Goal: Obtain resource: Download file/media

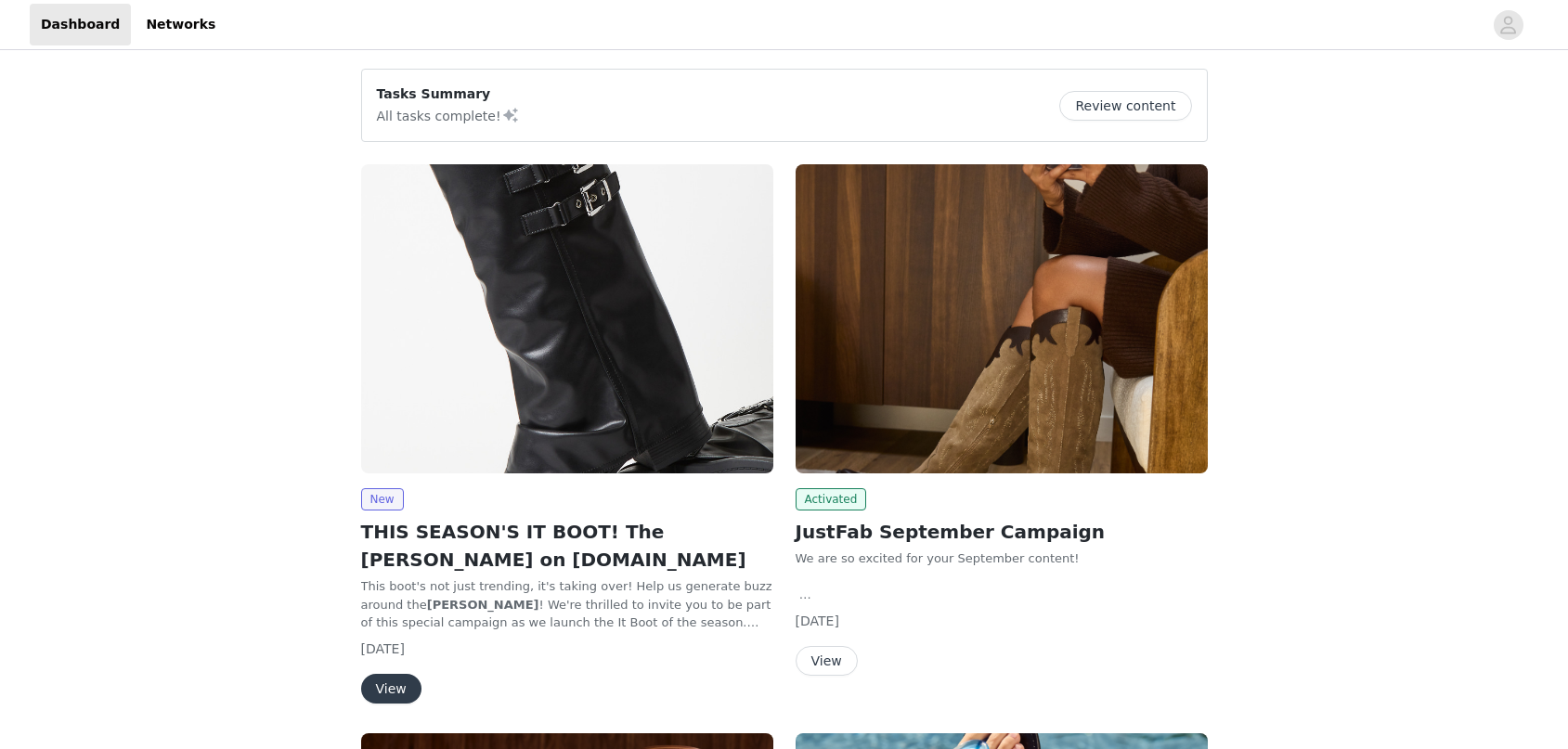
scroll to position [96, 0]
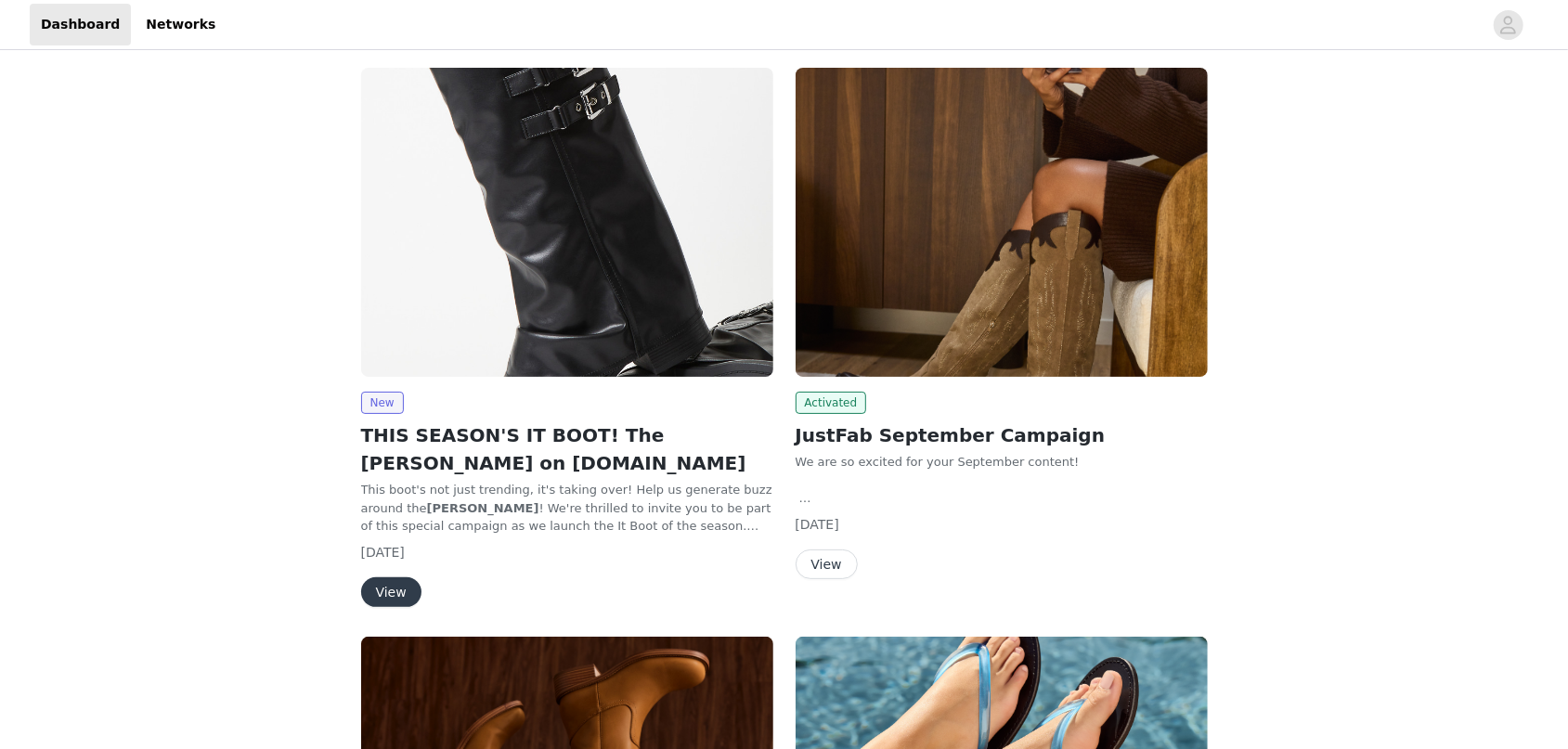
click at [834, 560] on button "View" at bounding box center [827, 564] width 62 height 29
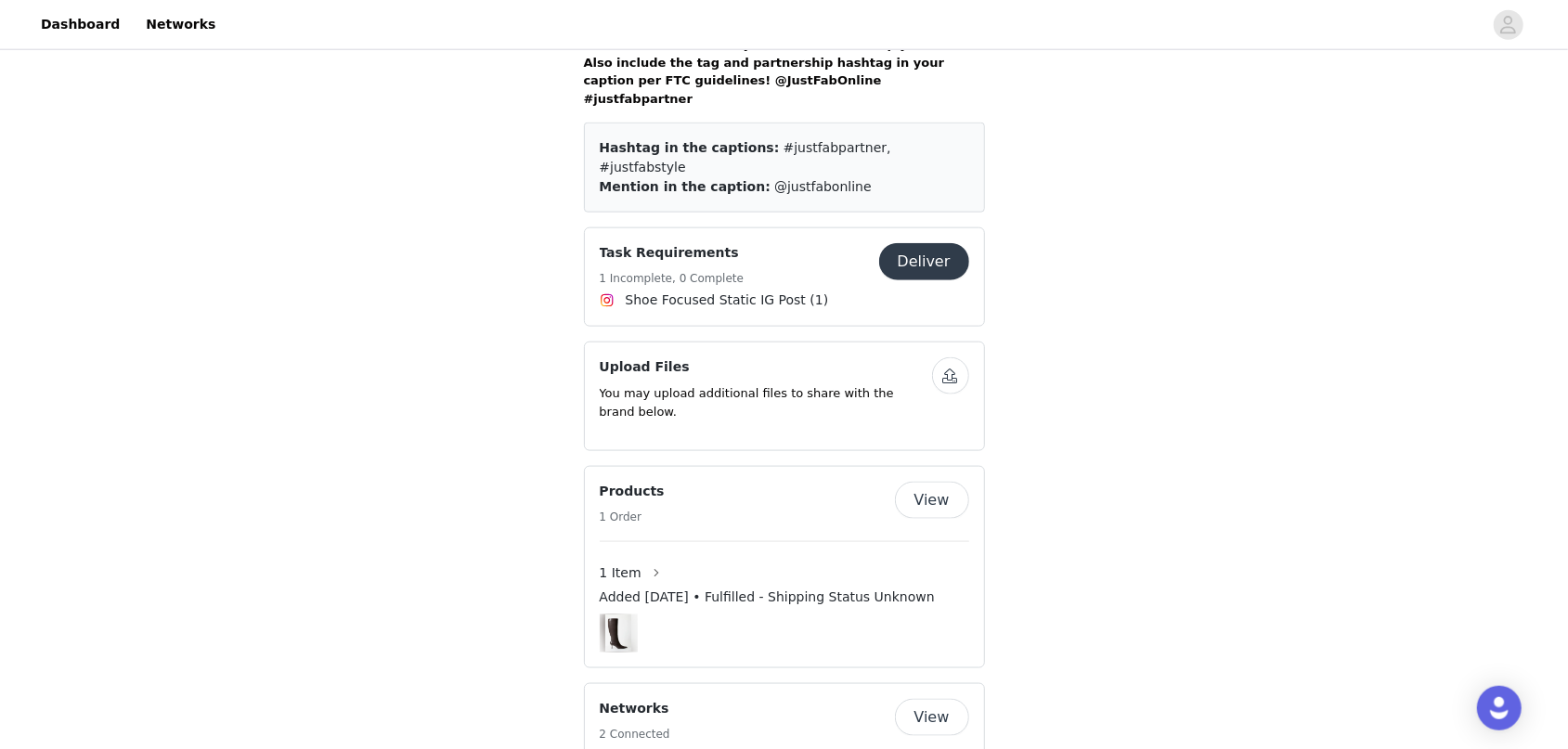
scroll to position [1545, 0]
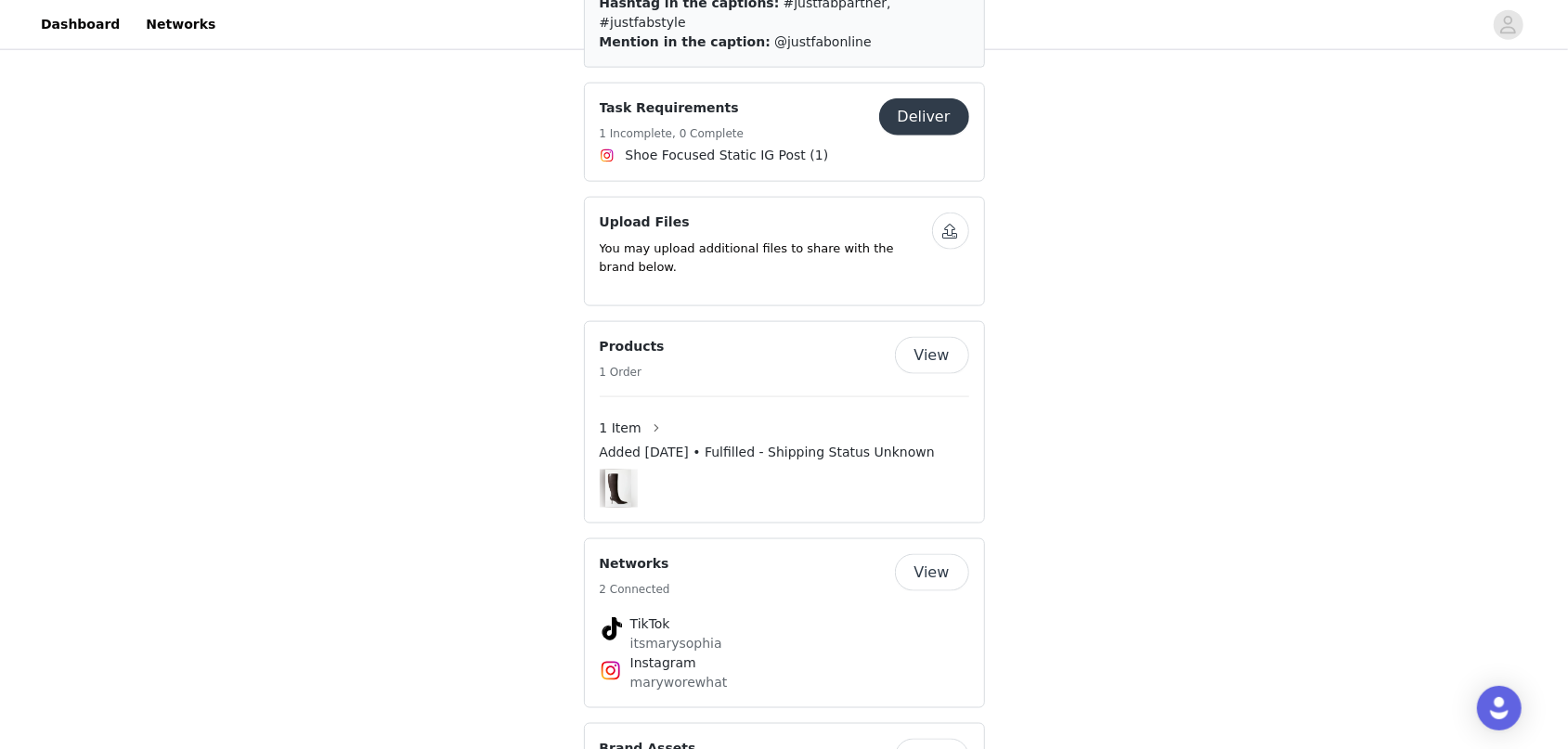
click at [941, 337] on button "View" at bounding box center [932, 355] width 75 height 37
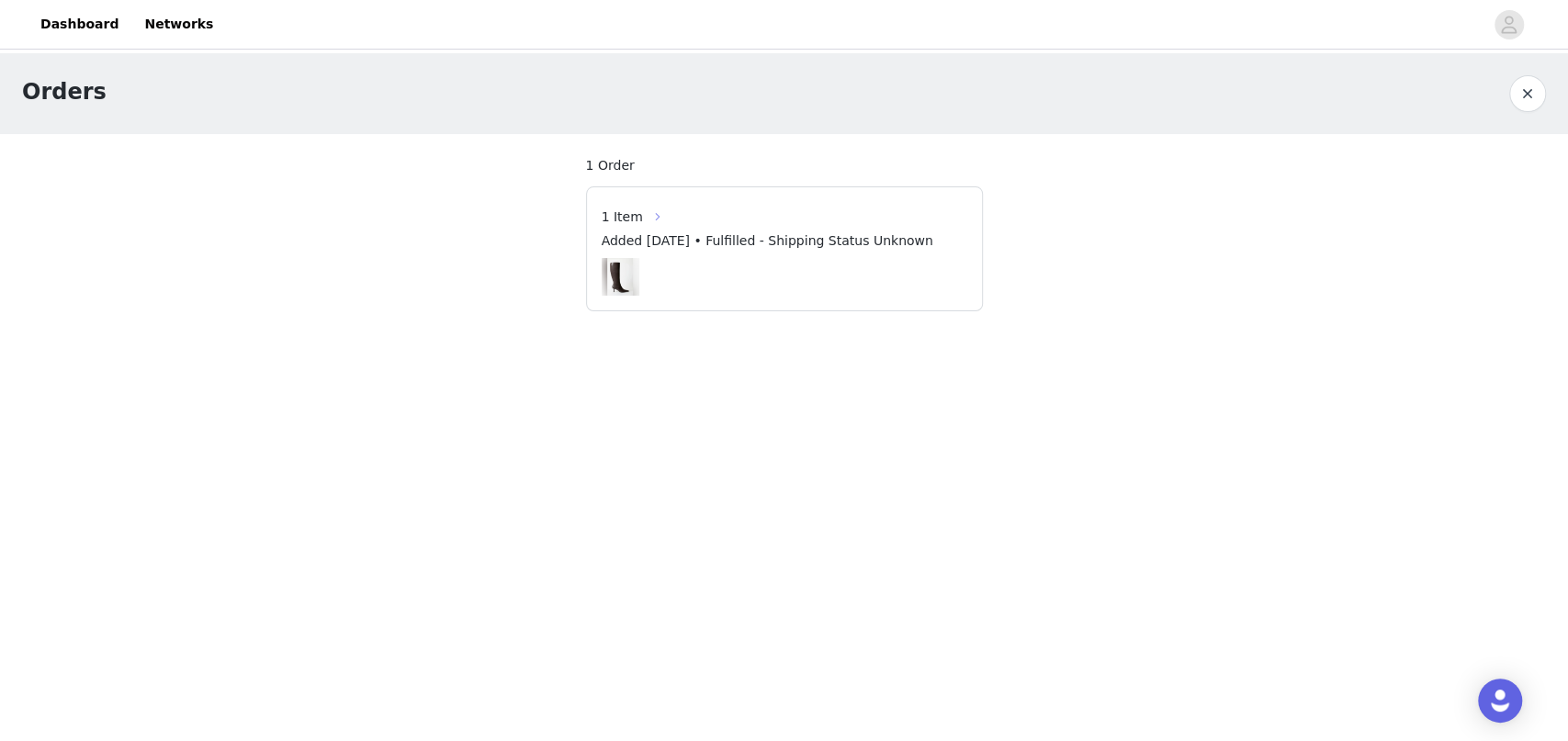
click at [643, 214] on button "button" at bounding box center [657, 216] width 29 height 29
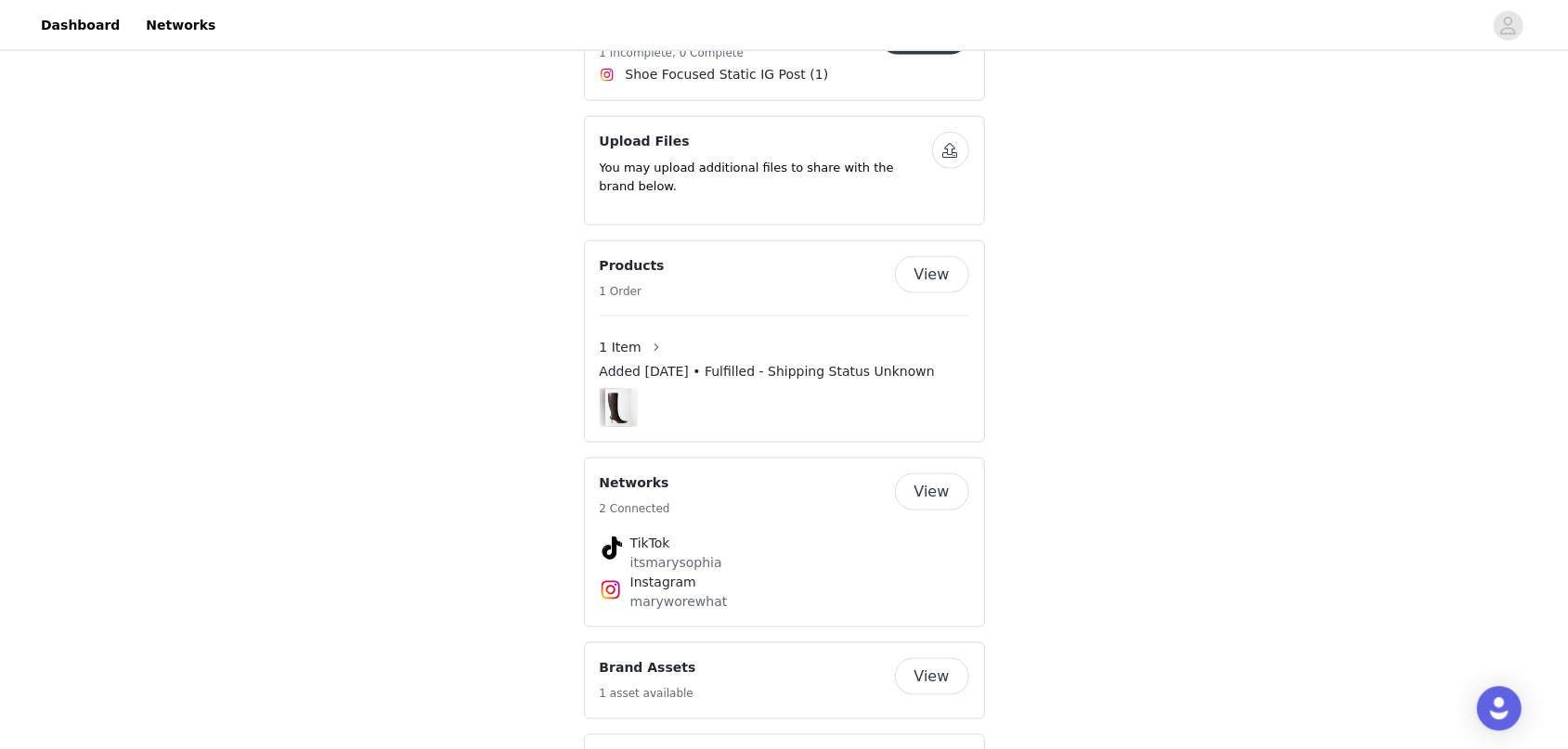
scroll to position [1642, 0]
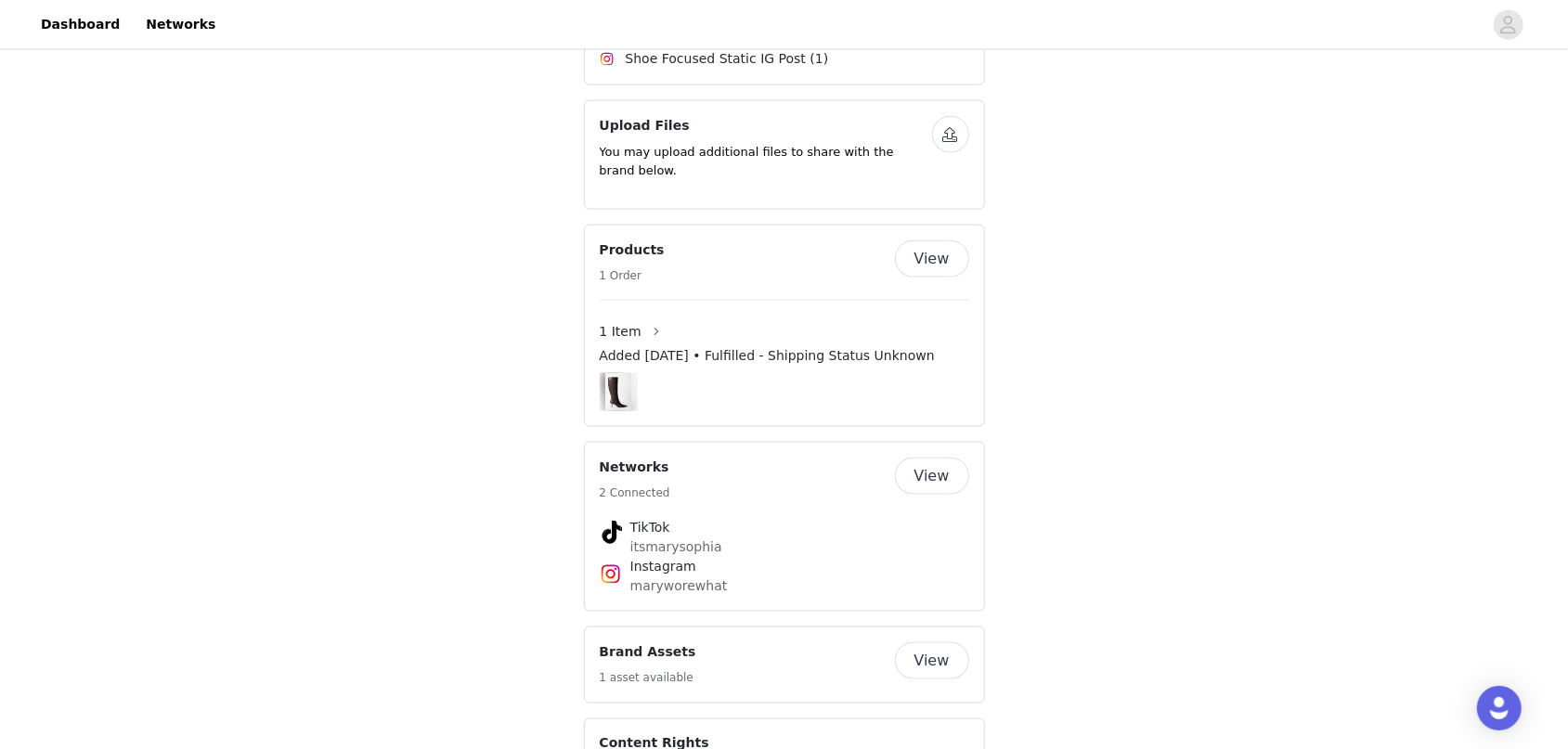
click at [941, 240] on button "View" at bounding box center [932, 258] width 75 height 37
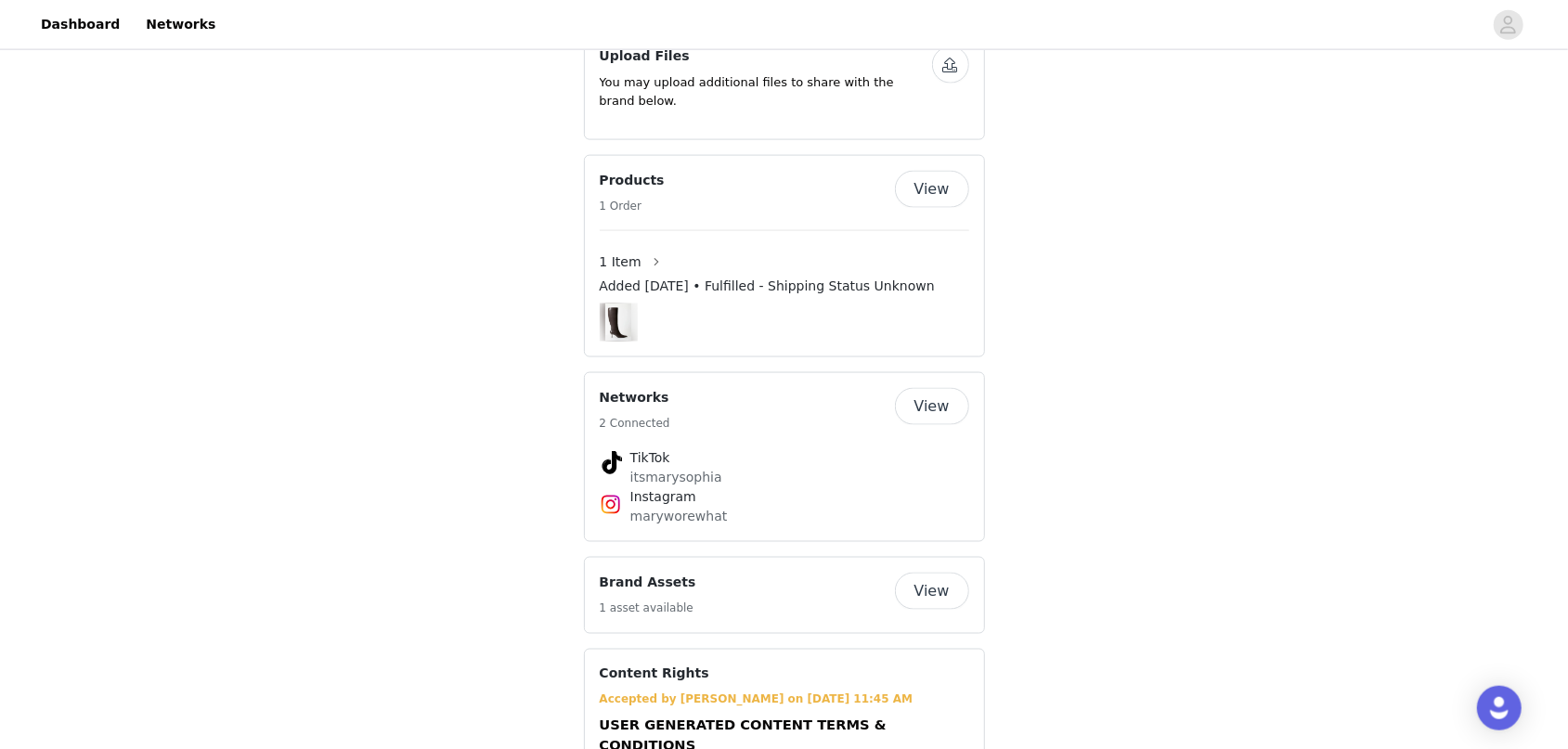
scroll to position [1738, 0]
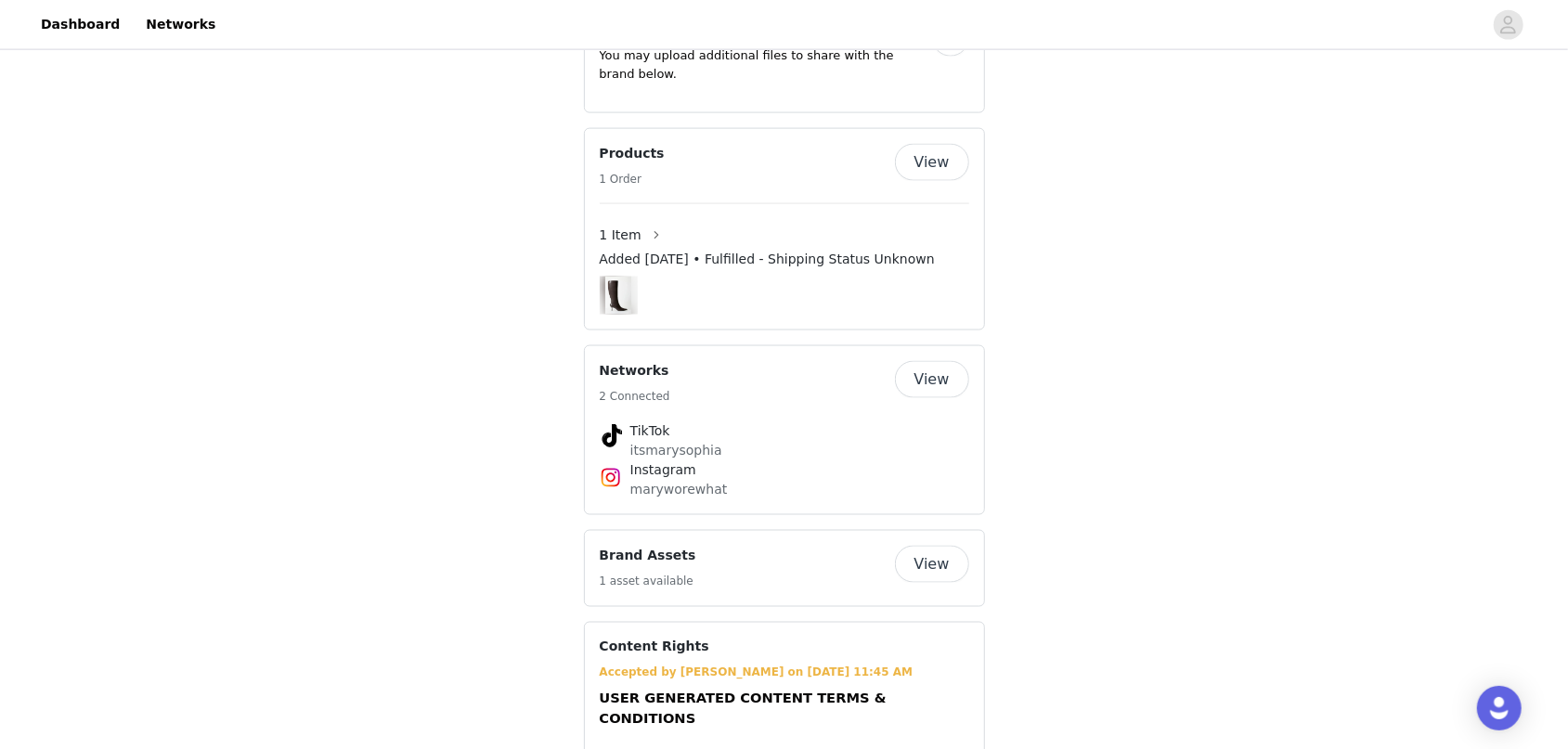
click at [943, 546] on button "View" at bounding box center [932, 564] width 75 height 37
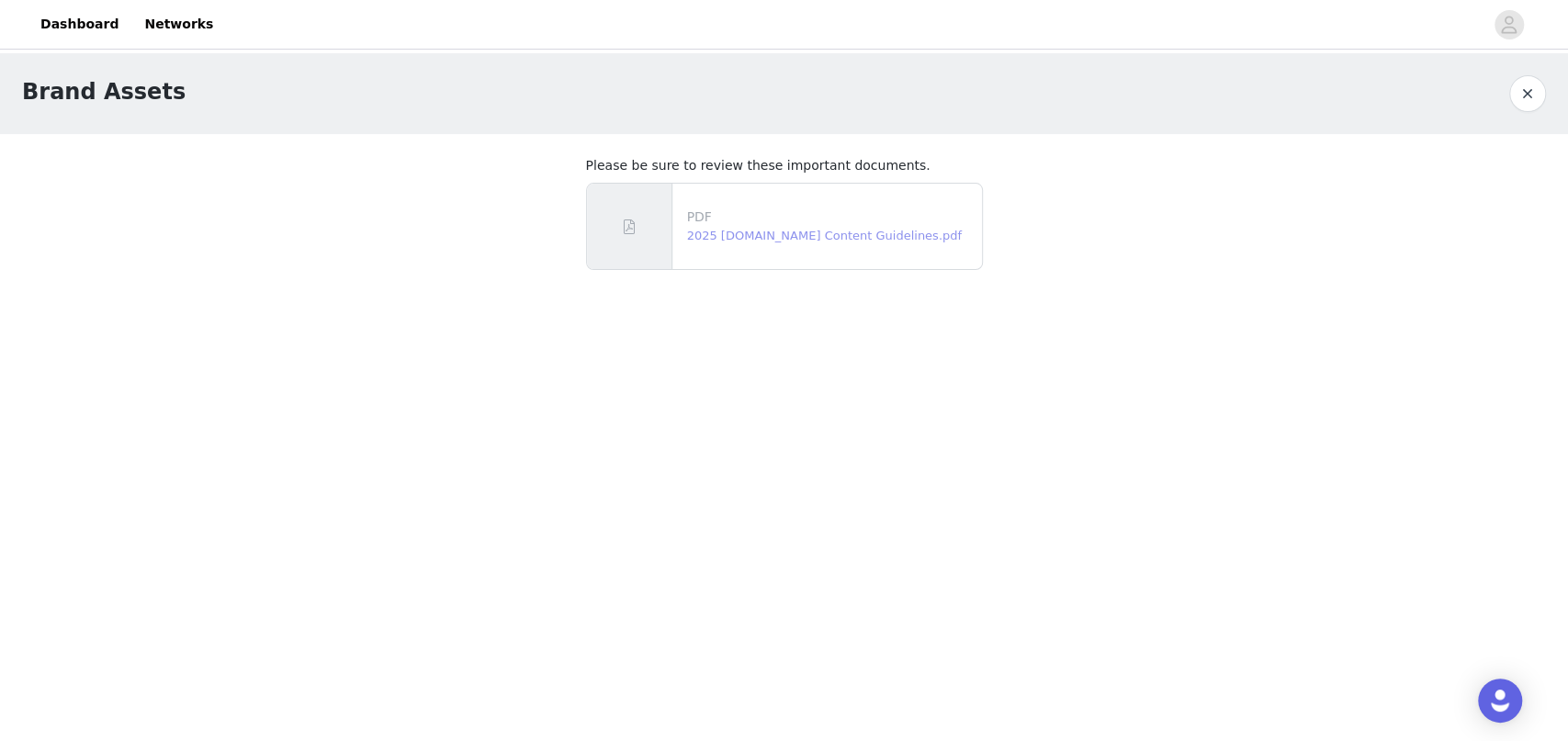
click at [879, 230] on link "2025 [DOMAIN_NAME] Content Guidelines.pdf" at bounding box center [824, 235] width 275 height 14
